Goal: Task Accomplishment & Management: Manage account settings

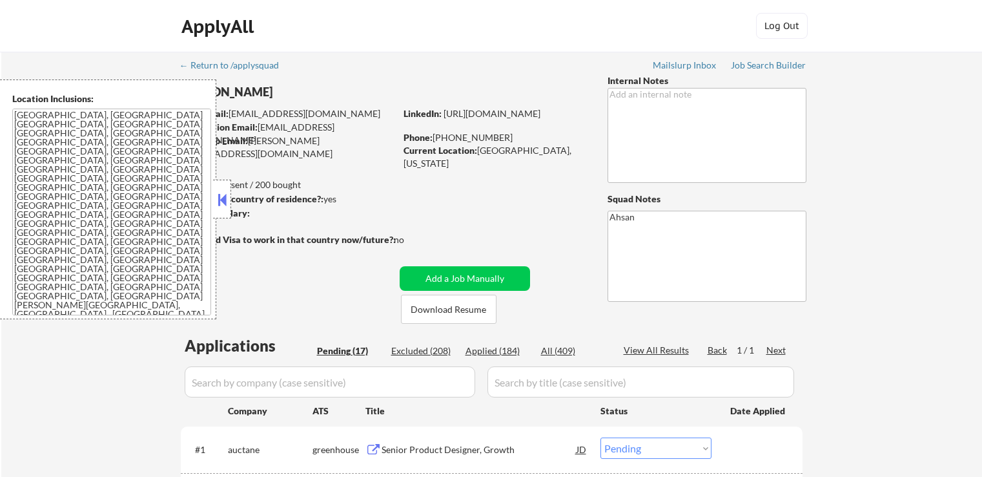
select select ""pending""
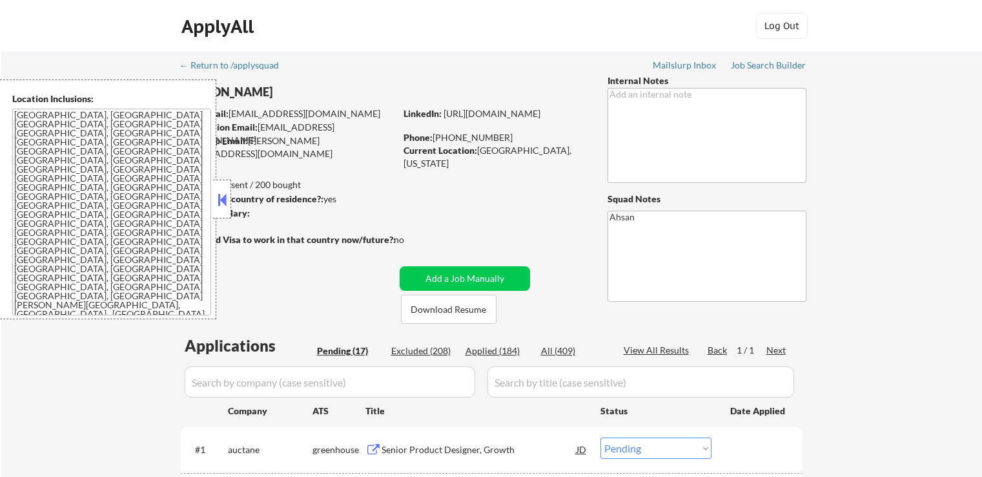
select select ""pending""
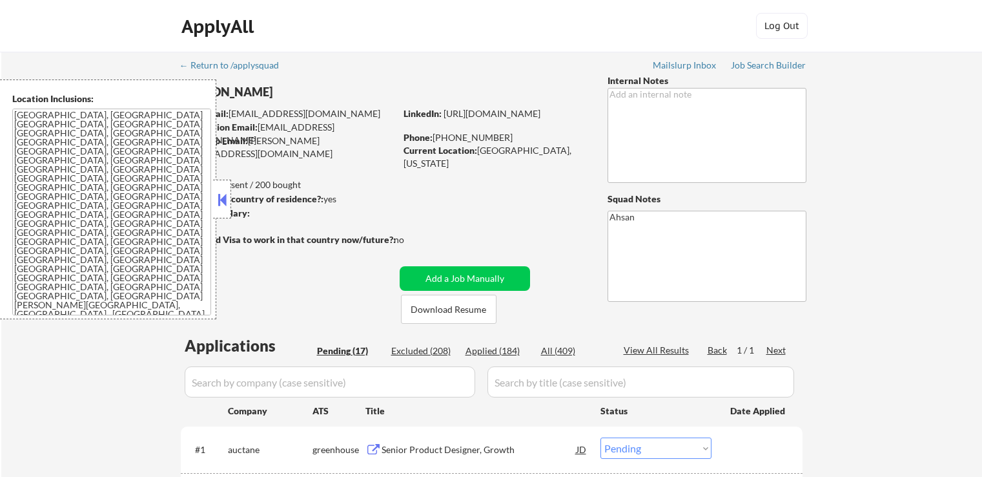
select select ""pending""
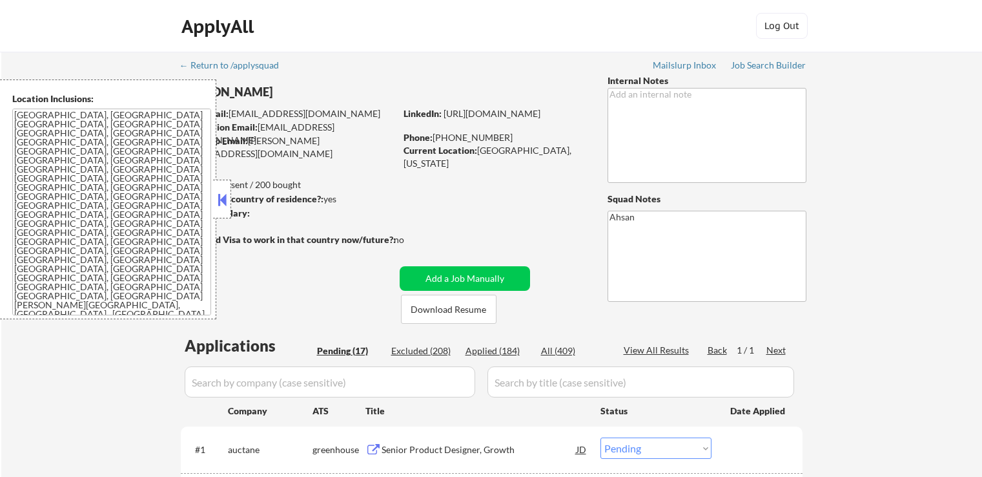
select select ""pending""
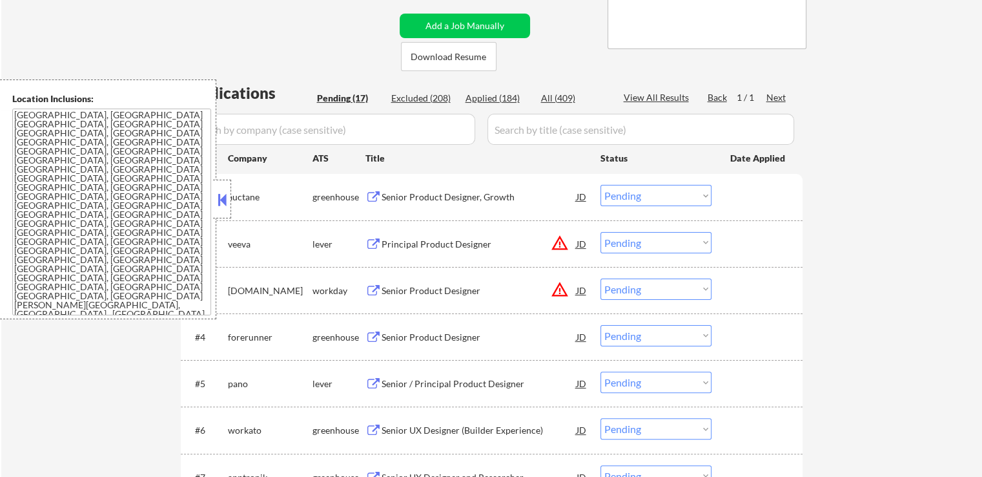
scroll to position [323, 0]
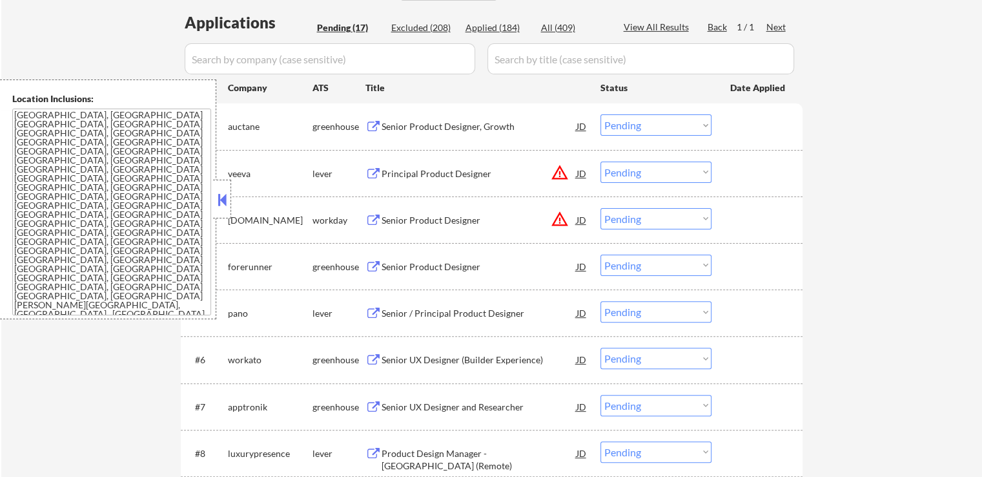
click at [406, 128] on div "Senior Product Designer, Growth" at bounding box center [479, 126] width 195 height 13
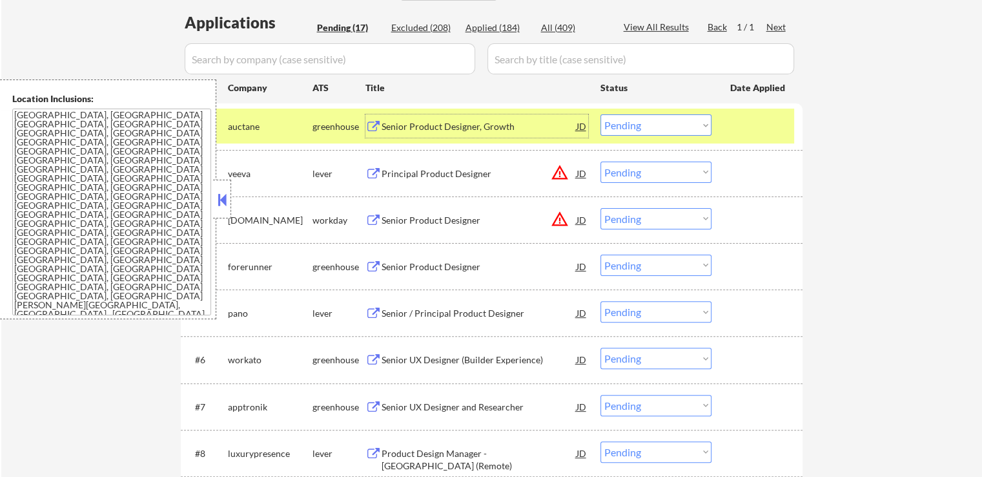
click at [408, 179] on div "Principal Product Designer" at bounding box center [479, 173] width 195 height 13
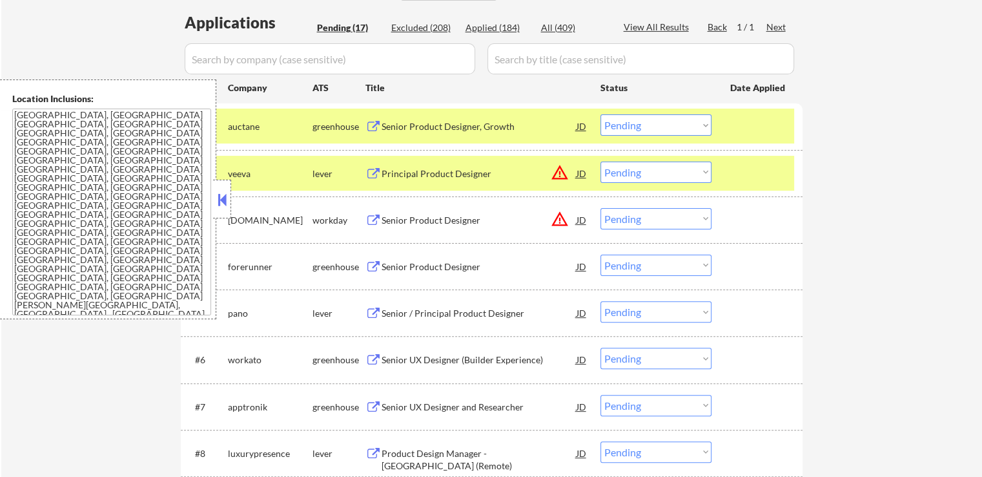
click at [408, 262] on div "Senior Product Designer" at bounding box center [479, 266] width 195 height 13
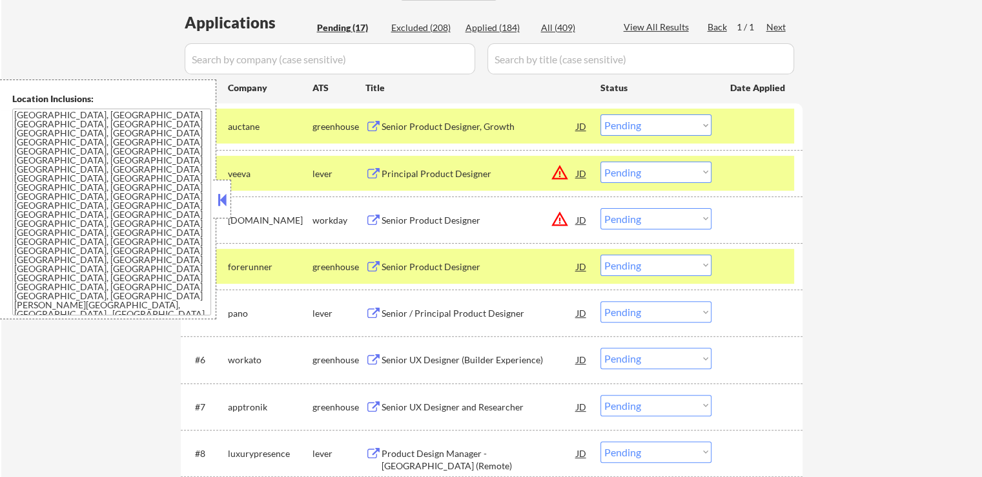
click at [396, 308] on div "Senior / Principal Product Designer" at bounding box center [479, 313] width 195 height 13
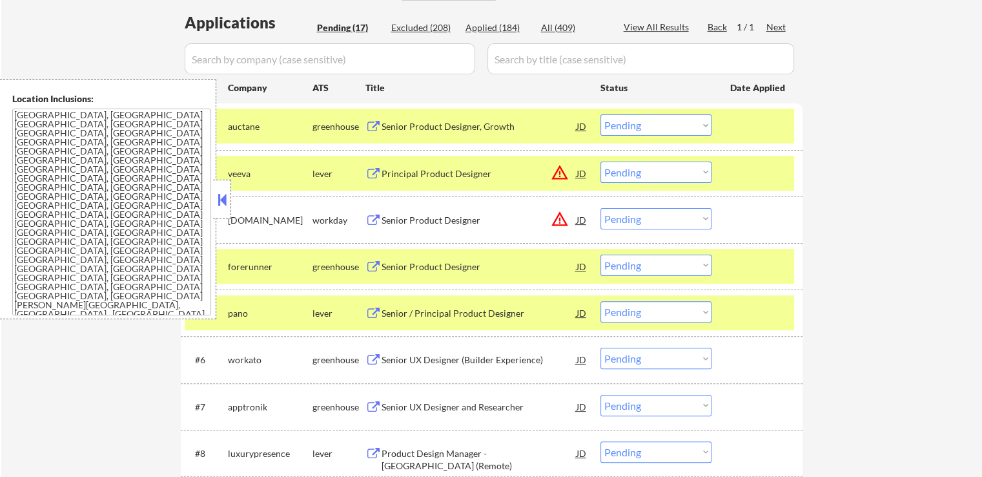
click at [395, 353] on div "Senior UX Designer (Builder Experience)" at bounding box center [479, 359] width 195 height 13
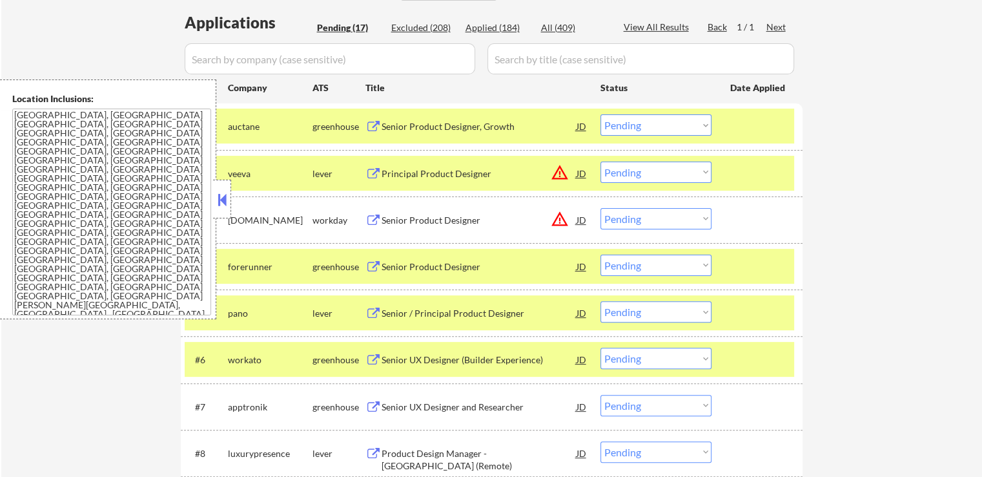
click at [384, 405] on div "Senior UX Designer and Researcher" at bounding box center [479, 406] width 195 height 13
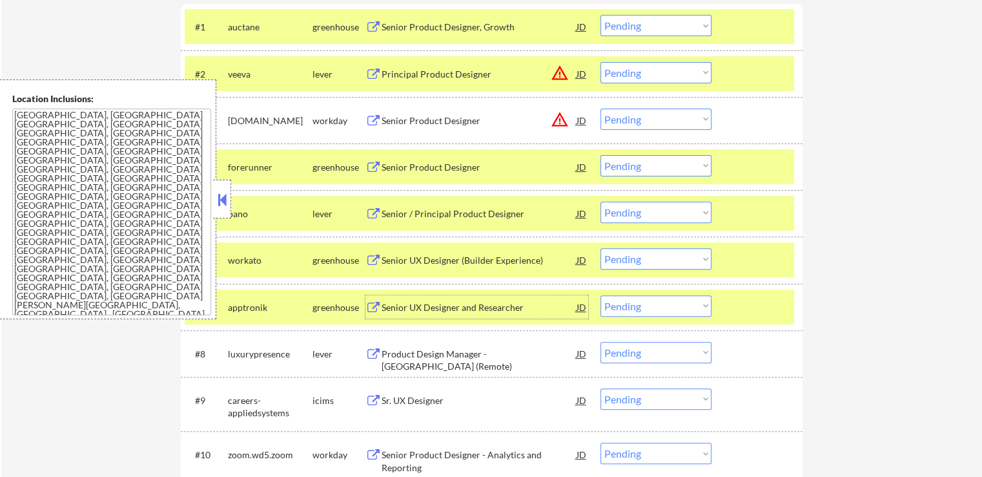
scroll to position [452, 0]
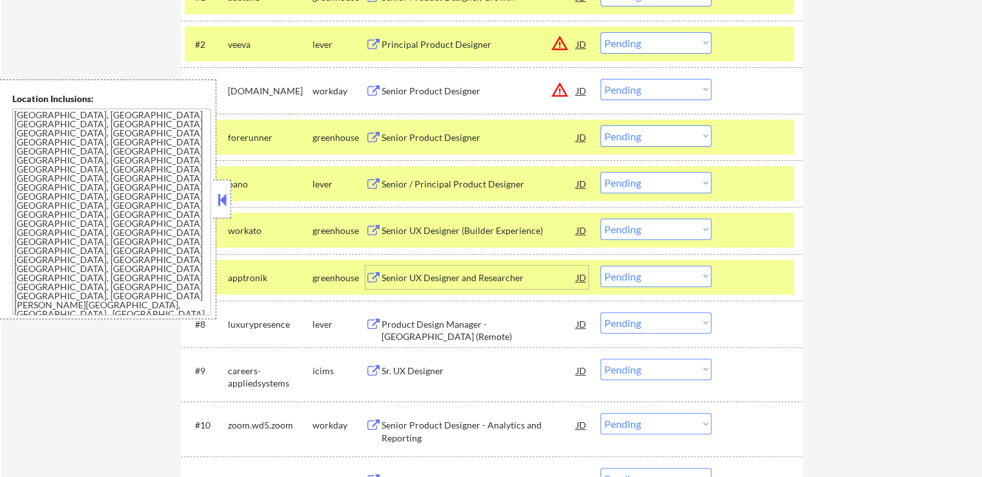
click at [636, 274] on select "Choose an option... Pending Applied Excluded (Questions) Excluded (Expired) Exc…" at bounding box center [656, 275] width 111 height 21
click at [601, 265] on select "Choose an option... Pending Applied Excluded (Questions) Excluded (Expired) Exc…" at bounding box center [656, 275] width 111 height 21
select select ""pending""
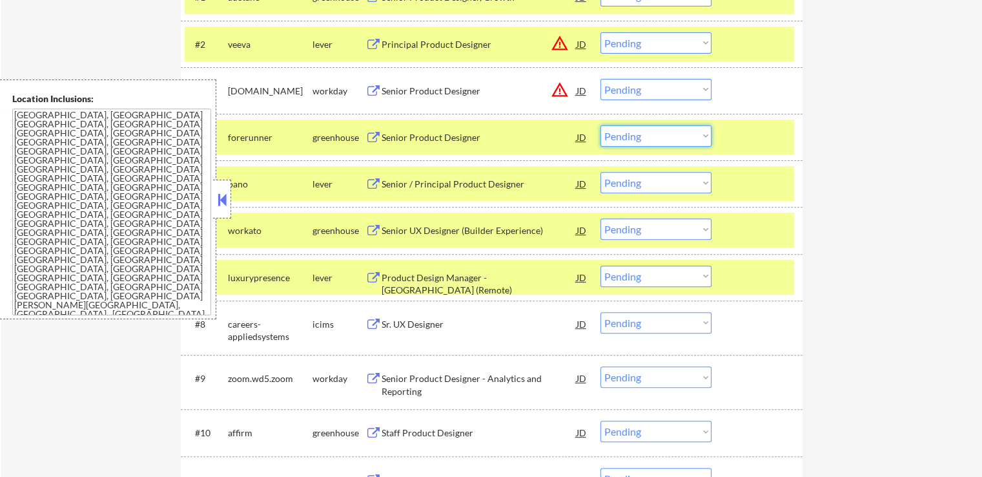
click at [639, 136] on select "Choose an option... Pending Applied Excluded (Questions) Excluded (Expired) Exc…" at bounding box center [656, 135] width 111 height 21
click at [601, 125] on select "Choose an option... Pending Applied Excluded (Questions) Excluded (Expired) Exc…" at bounding box center [656, 135] width 111 height 21
select select ""pending""
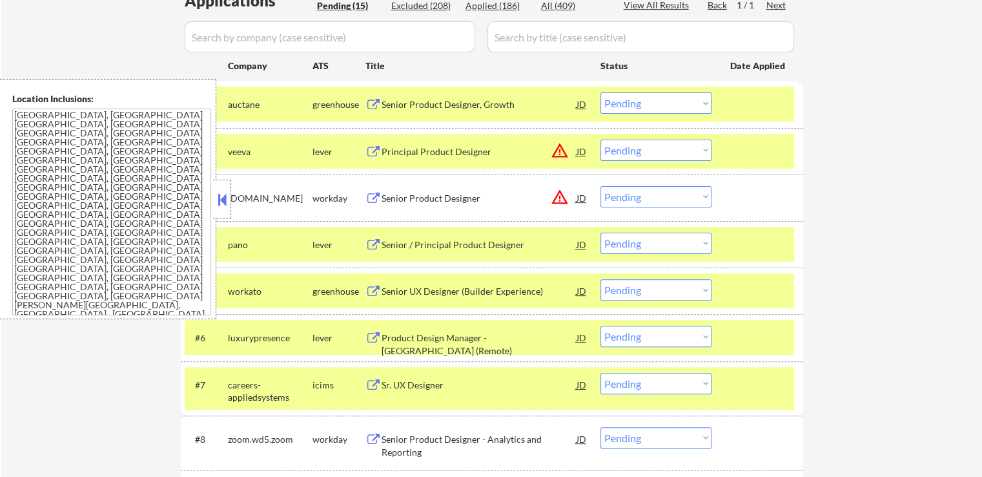
scroll to position [323, 0]
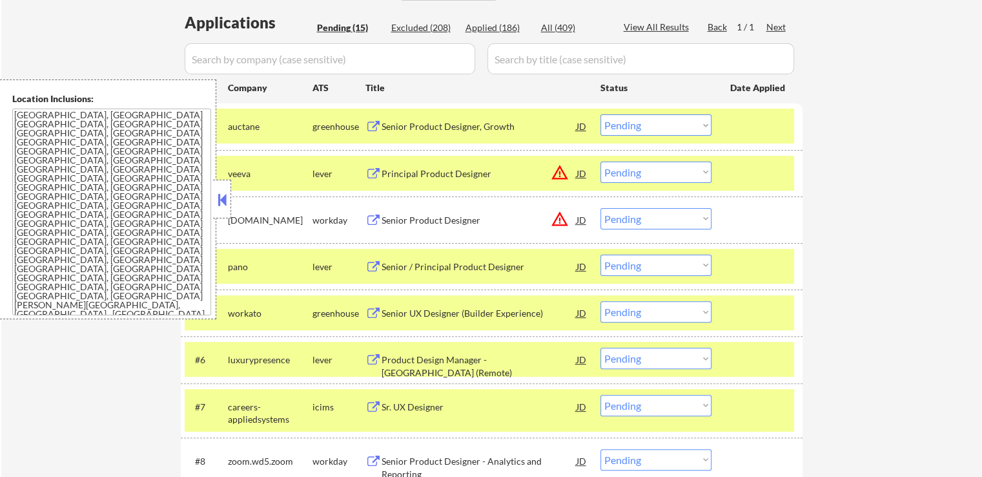
drag, startPoint x: 639, startPoint y: 122, endPoint x: 646, endPoint y: 134, distance: 13.6
click at [640, 122] on select "Choose an option... Pending Applied Excluded (Questions) Excluded (Expired) Exc…" at bounding box center [656, 124] width 111 height 21
click at [601, 114] on select "Choose an option... Pending Applied Excluded (Questions) Excluded (Expired) Exc…" at bounding box center [656, 124] width 111 height 21
select select ""pending""
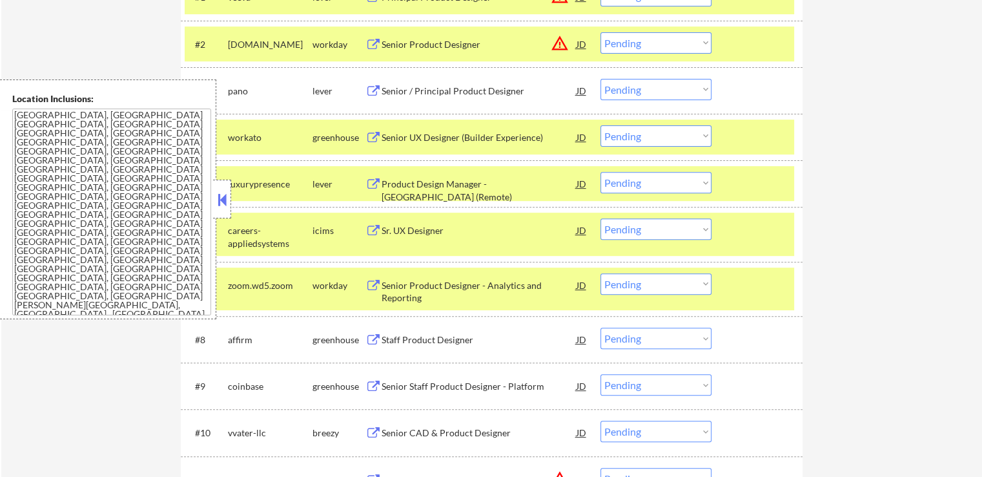
scroll to position [517, 0]
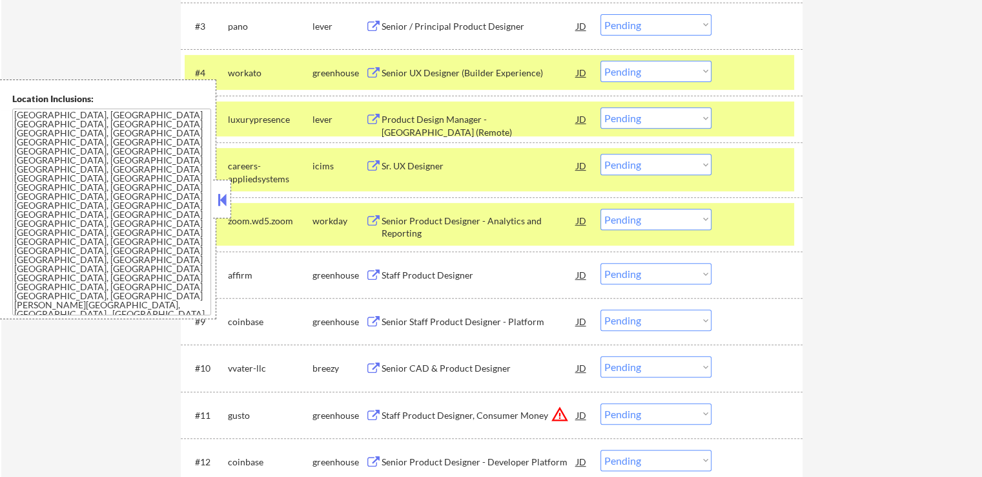
click at [396, 72] on div "Senior UX Designer (Builder Experience)" at bounding box center [479, 73] width 195 height 13
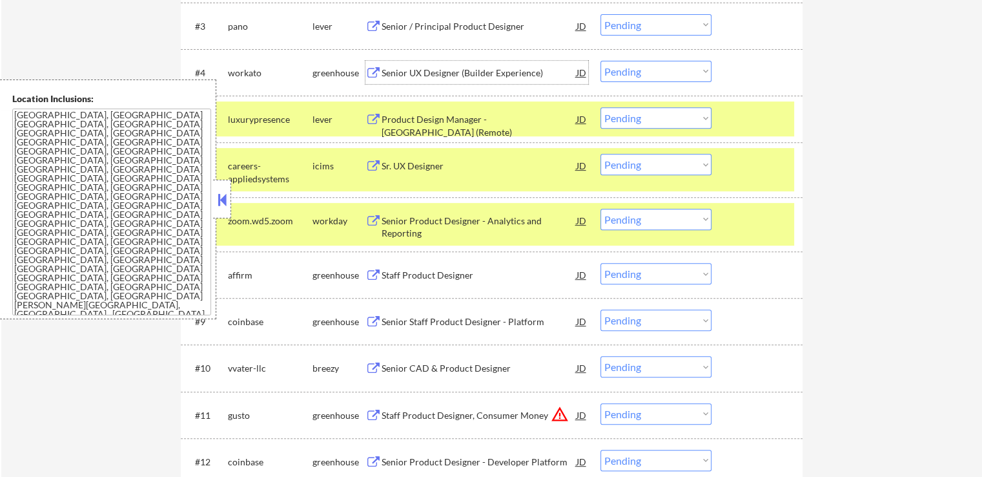
click at [626, 68] on select "Choose an option... Pending Applied Excluded (Questions) Excluded (Expired) Exc…" at bounding box center [656, 71] width 111 height 21
click at [601, 61] on select "Choose an option... Pending Applied Excluded (Questions) Excluded (Expired) Exc…" at bounding box center [656, 71] width 111 height 21
click at [406, 121] on div "Product Design Manager - [GEOGRAPHIC_DATA] (Remote)" at bounding box center [479, 125] width 195 height 25
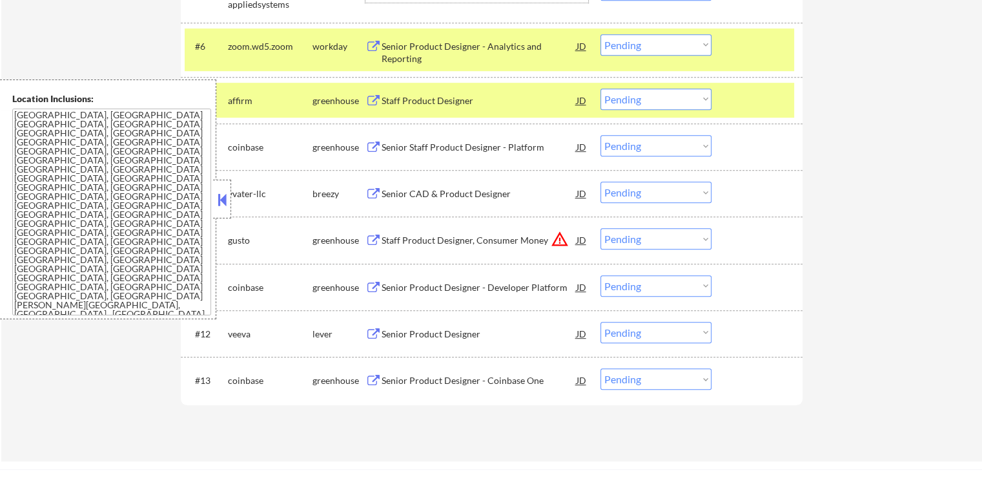
scroll to position [646, 0]
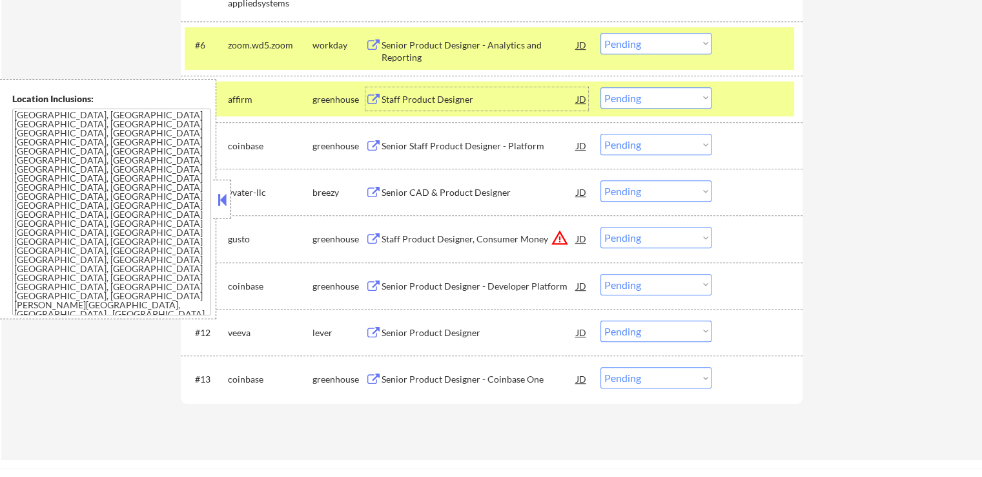
click at [390, 94] on div "Staff Product Designer" at bounding box center [479, 99] width 195 height 13
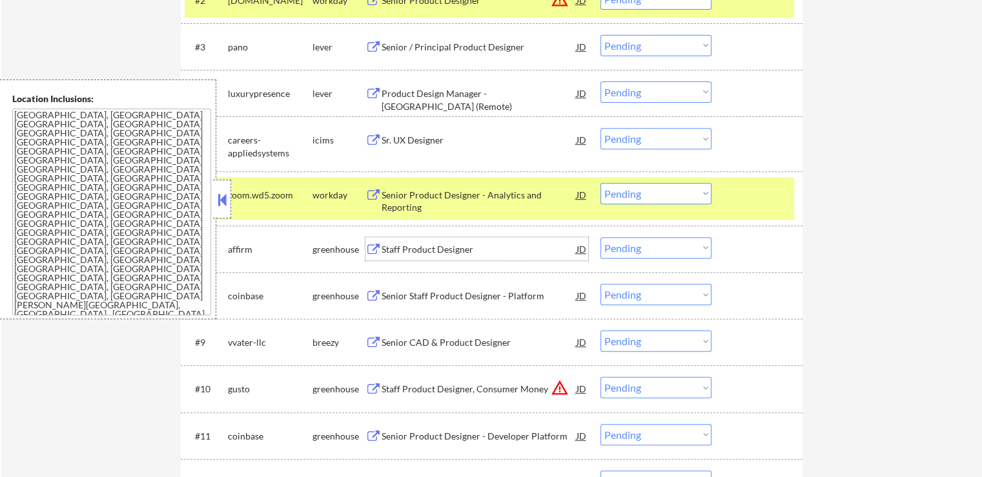
scroll to position [517, 0]
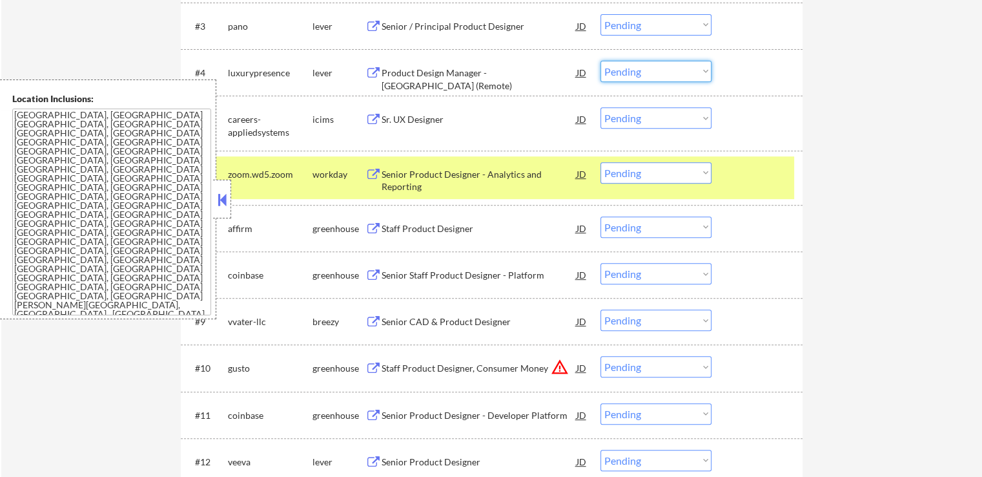
click at [633, 68] on select "Choose an option... Pending Applied Excluded (Questions) Excluded (Expired) Exc…" at bounding box center [656, 71] width 111 height 21
click at [601, 61] on select "Choose an option... Pending Applied Excluded (Questions) Excluded (Expired) Exc…" at bounding box center [656, 71] width 111 height 21
select select ""pending""
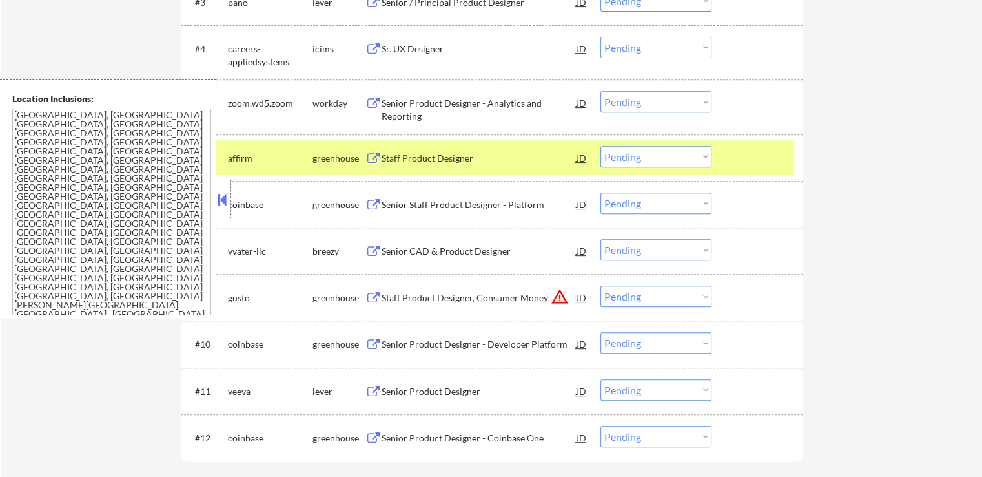
scroll to position [581, 0]
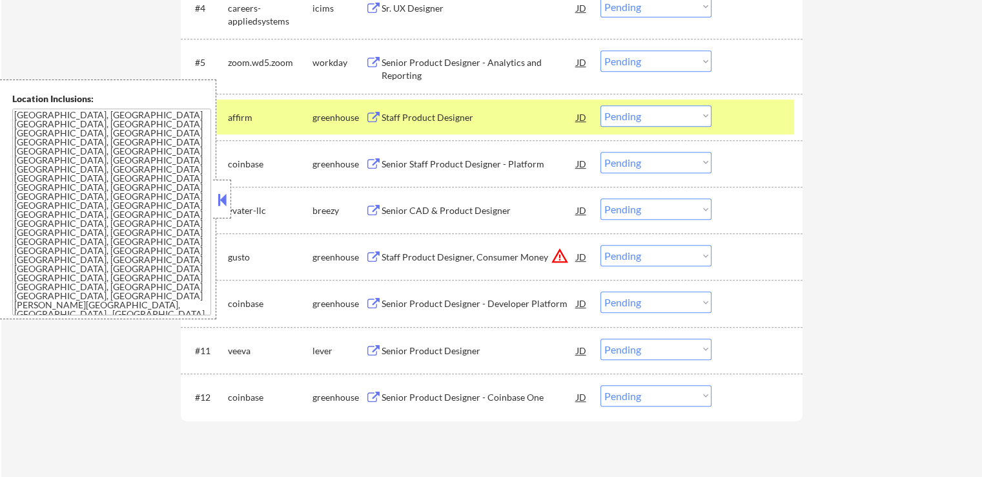
click at [637, 116] on select "Choose an option... Pending Applied Excluded (Questions) Excluded (Expired) Exc…" at bounding box center [656, 115] width 111 height 21
click at [601, 105] on select "Choose an option... Pending Applied Excluded (Questions) Excluded (Expired) Exc…" at bounding box center [656, 115] width 111 height 21
select select ""pending""
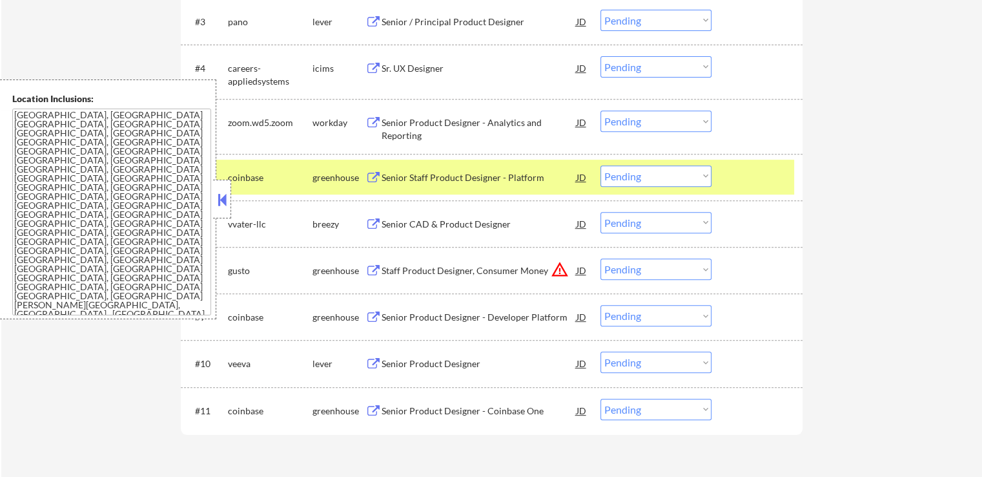
scroll to position [517, 0]
